Goal: Task Accomplishment & Management: Use online tool/utility

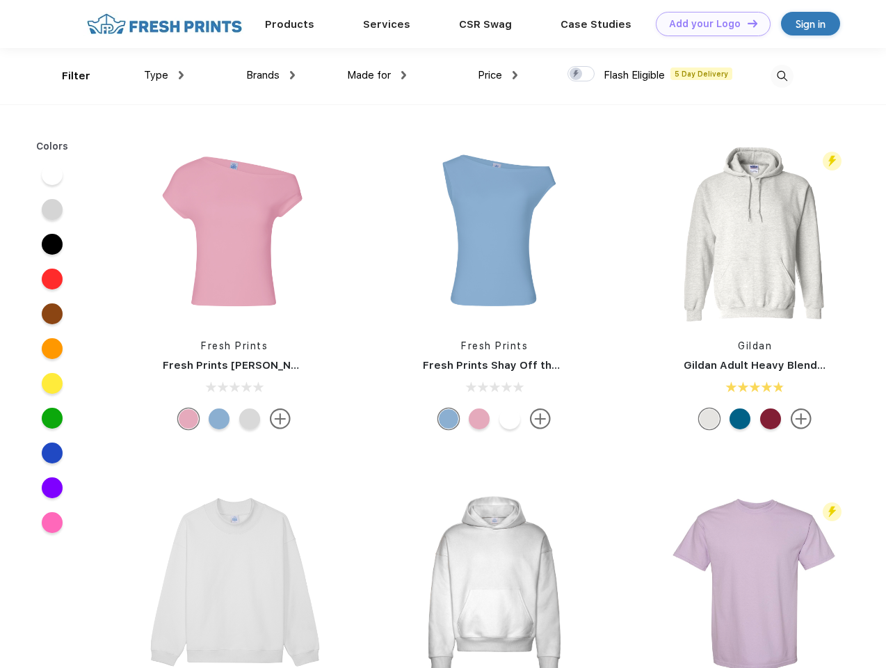
click at [708, 24] on link "Add your Logo Design Tool" at bounding box center [713, 24] width 115 height 24
click at [0, 0] on div "Design Tool" at bounding box center [0, 0] width 0 height 0
click at [746, 23] on link "Add your Logo Design Tool" at bounding box center [713, 24] width 115 height 24
click at [67, 76] on div "Filter" at bounding box center [76, 76] width 29 height 16
click at [164, 75] on span "Type" at bounding box center [156, 75] width 24 height 13
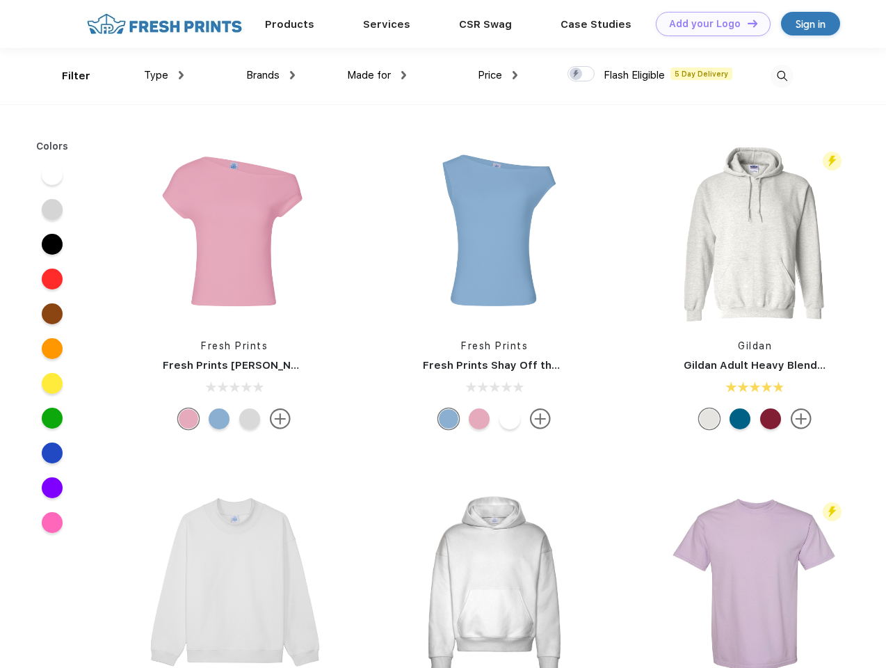
click at [271, 75] on span "Brands" at bounding box center [262, 75] width 33 height 13
click at [377, 75] on span "Made for" at bounding box center [369, 75] width 44 height 13
click at [498, 75] on span "Price" at bounding box center [490, 75] width 24 height 13
click at [582, 74] on div at bounding box center [581, 73] width 27 height 15
click at [577, 74] on input "checkbox" at bounding box center [572, 69] width 9 height 9
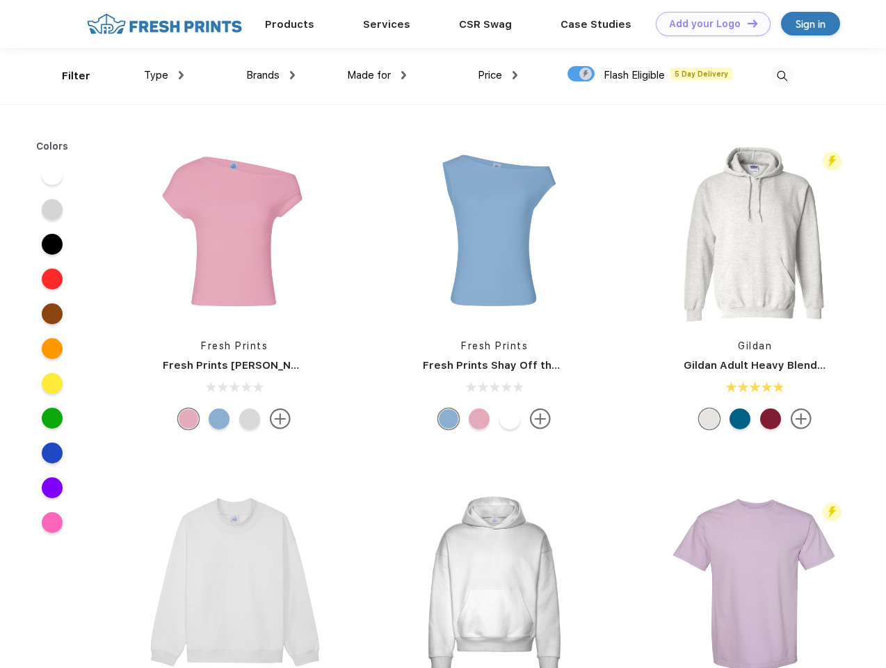
click at [782, 76] on img at bounding box center [782, 76] width 23 height 23
